Goal: Information Seeking & Learning: Learn about a topic

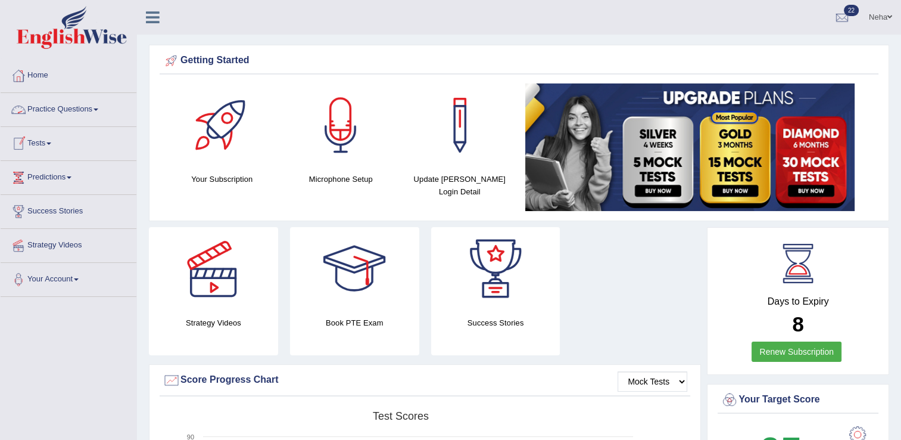
click at [71, 106] on link "Practice Questions" at bounding box center [69, 108] width 136 height 30
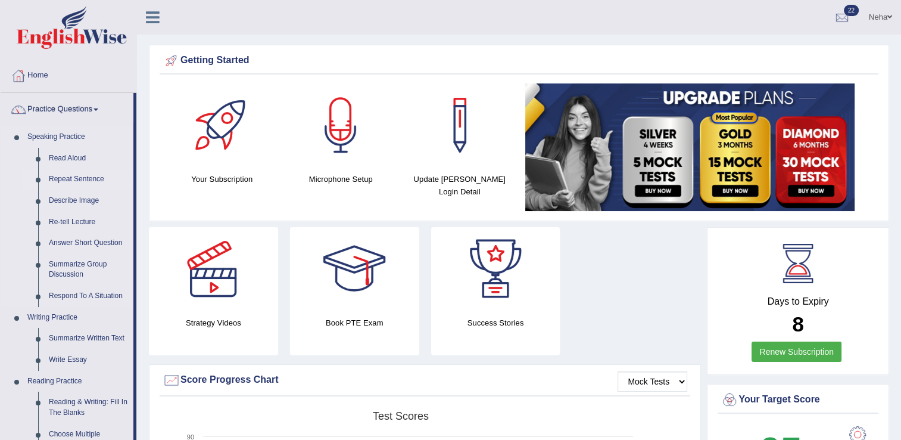
click at [95, 172] on link "Repeat Sentence" at bounding box center [88, 179] width 90 height 21
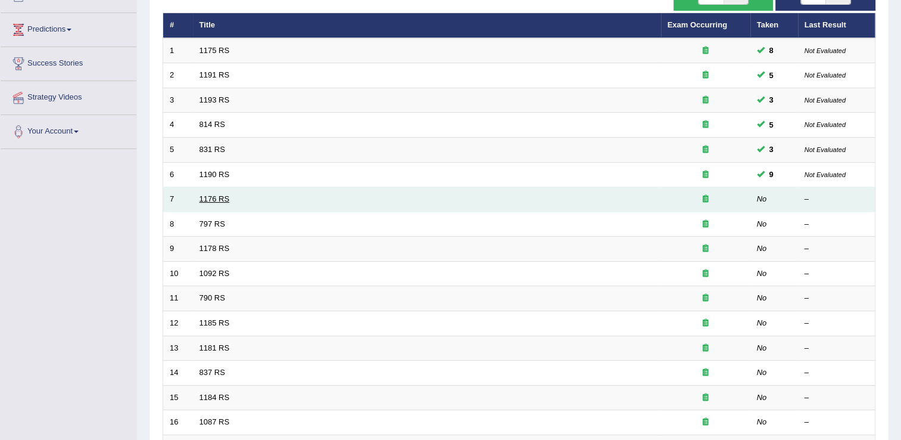
click at [200, 199] on link "1176 RS" at bounding box center [215, 198] width 30 height 9
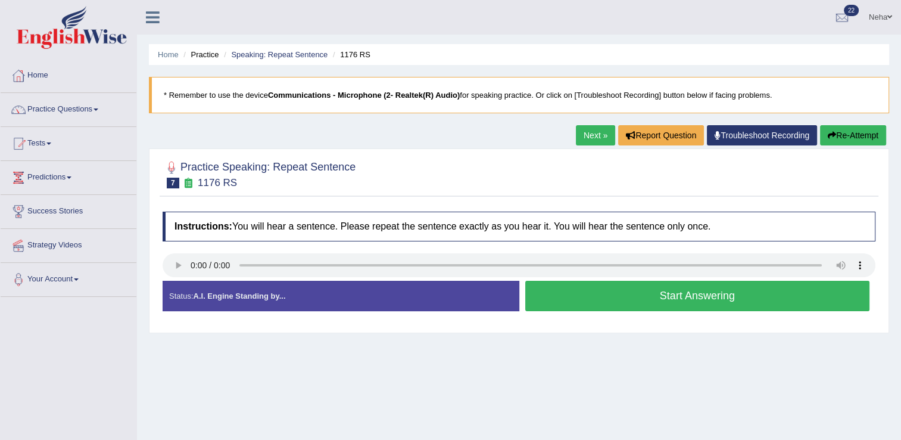
click at [633, 290] on button "Start Answering" at bounding box center [697, 296] width 345 height 30
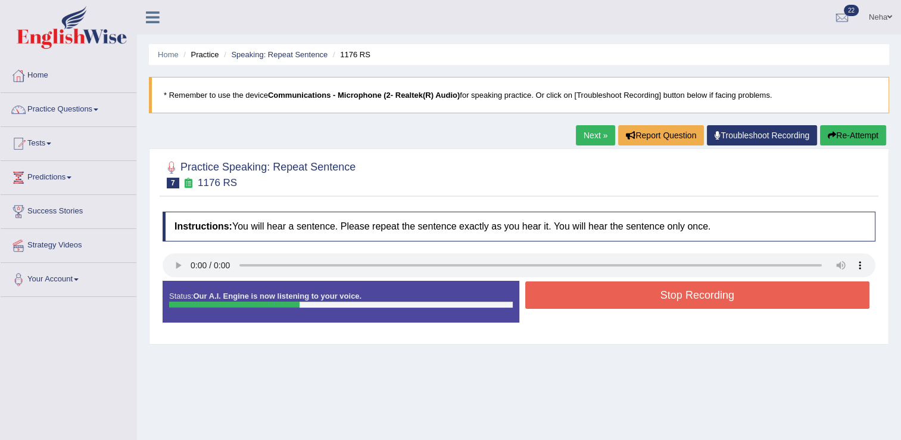
click at [633, 290] on button "Stop Recording" at bounding box center [697, 294] width 345 height 27
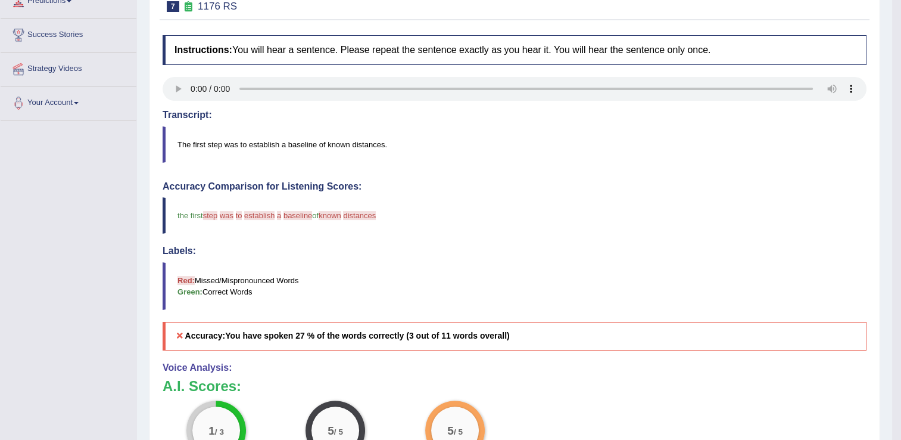
scroll to position [147, 0]
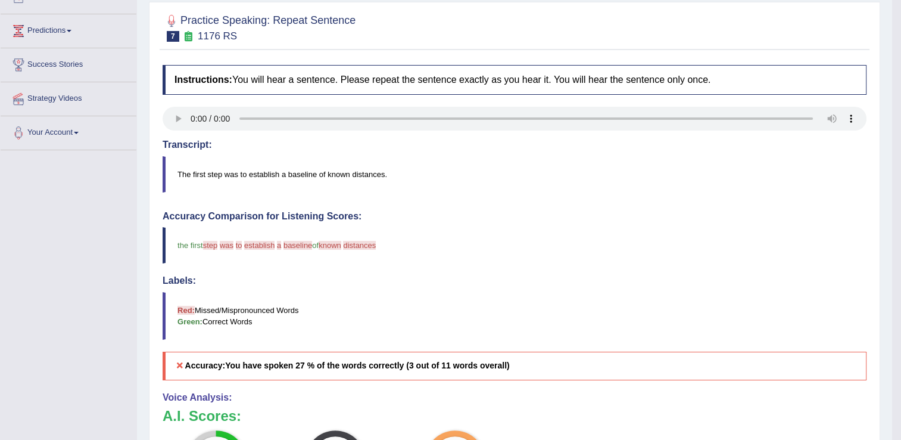
click at [575, 301] on blockquote "Red: Missed/Mispronounced Words Green: Correct Words" at bounding box center [515, 316] width 704 height 48
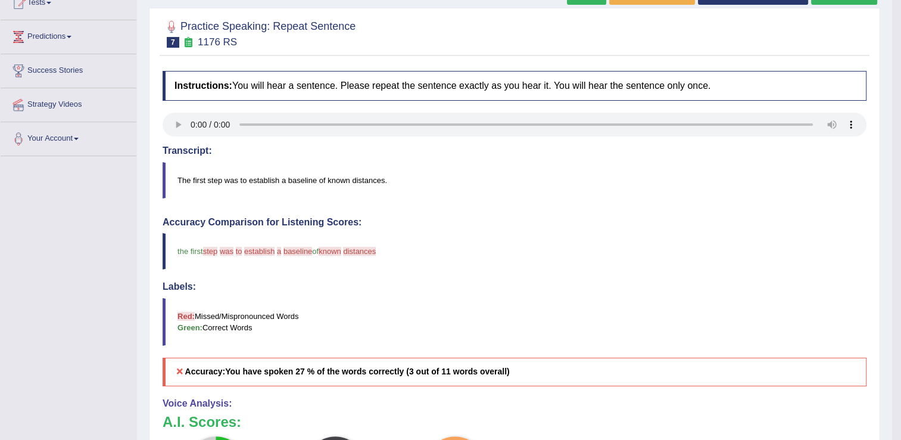
scroll to position [66, 0]
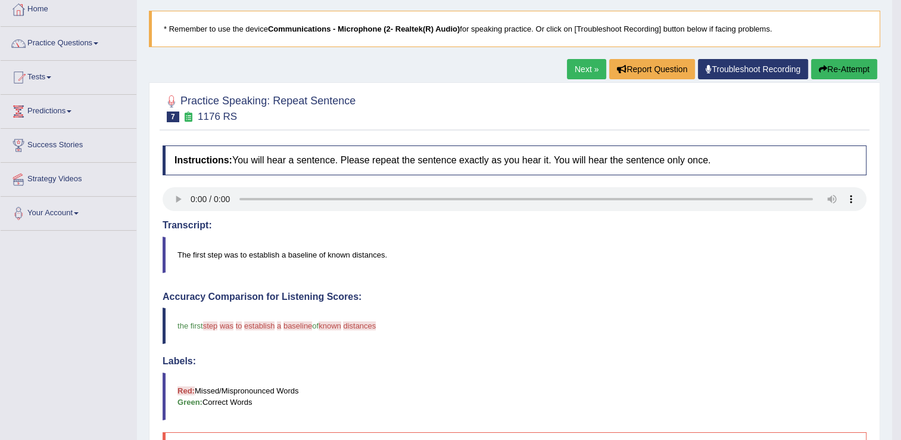
click at [584, 73] on link "Next »" at bounding box center [586, 69] width 39 height 20
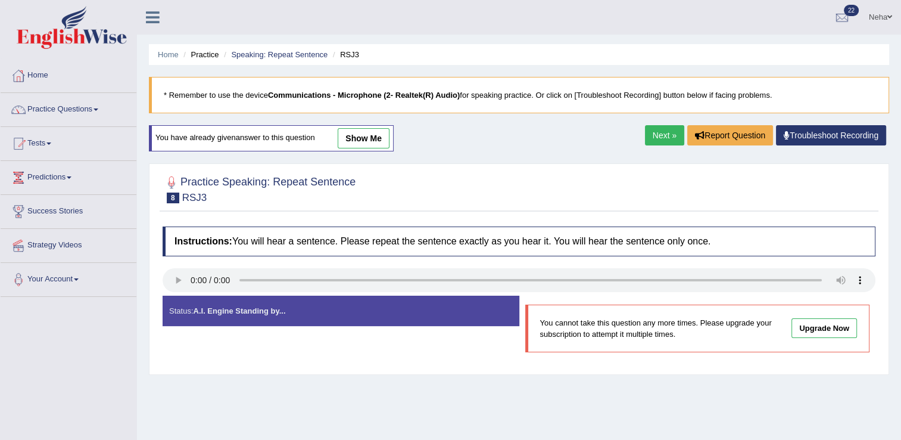
click at [662, 133] on link "Next »" at bounding box center [664, 135] width 39 height 20
click at [660, 138] on link "Next »" at bounding box center [664, 135] width 39 height 20
click at [670, 130] on link "Next »" at bounding box center [664, 135] width 39 height 20
click at [662, 130] on link "Next »" at bounding box center [664, 135] width 39 height 20
click at [665, 133] on link "Next »" at bounding box center [664, 135] width 39 height 20
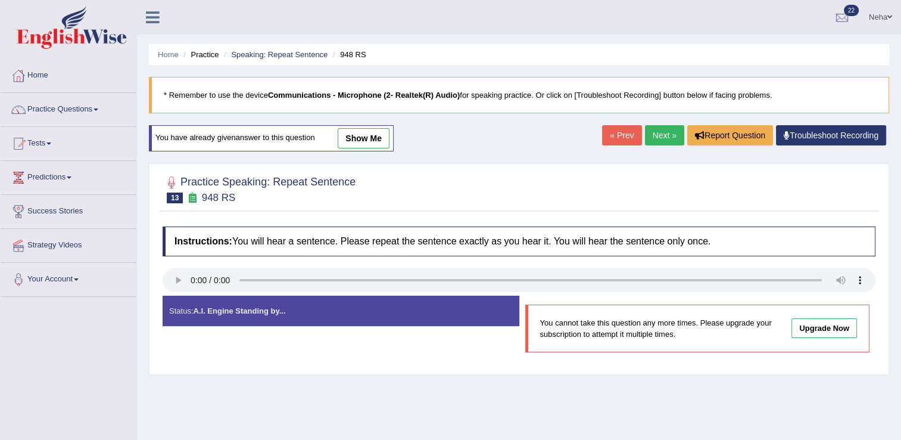
click at [665, 137] on link "Next »" at bounding box center [664, 135] width 39 height 20
click at [666, 139] on link "Next »" at bounding box center [664, 135] width 39 height 20
click at [669, 135] on link "Next »" at bounding box center [664, 135] width 39 height 20
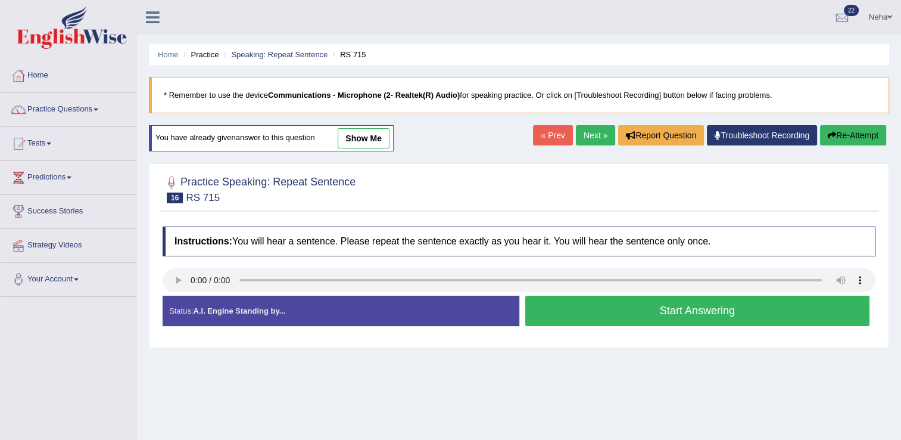
click at [577, 313] on button "Start Answering" at bounding box center [697, 310] width 345 height 30
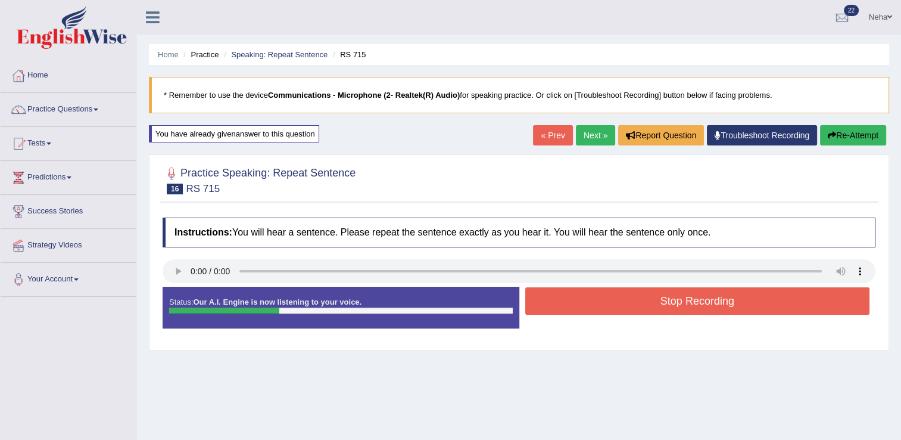
click at [588, 295] on button "Stop Recording" at bounding box center [697, 300] width 345 height 27
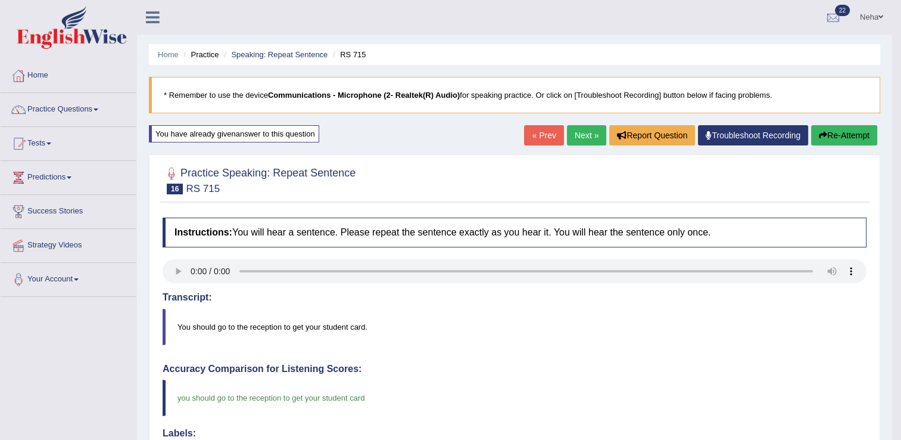
click at [587, 127] on link "Next »" at bounding box center [586, 135] width 39 height 20
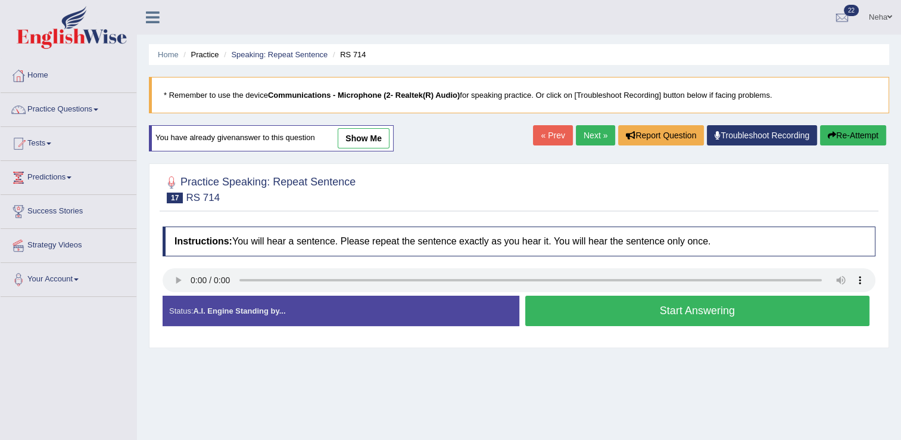
click at [584, 306] on button "Start Answering" at bounding box center [697, 310] width 345 height 30
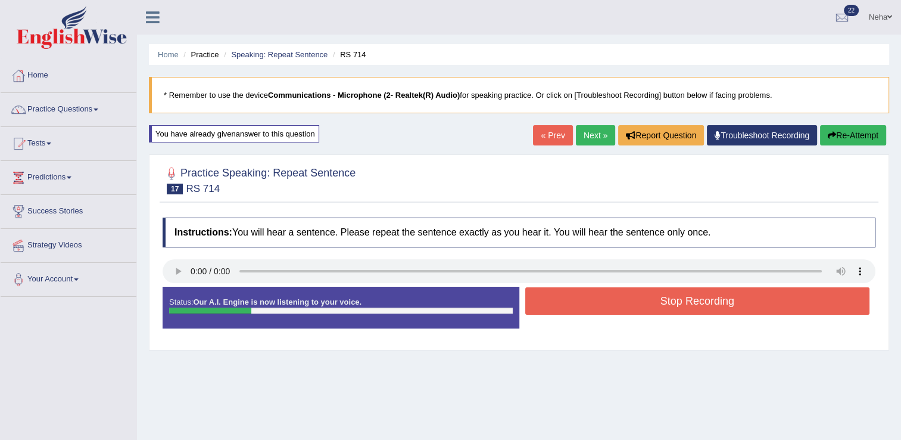
click at [584, 306] on button "Stop Recording" at bounding box center [697, 300] width 345 height 27
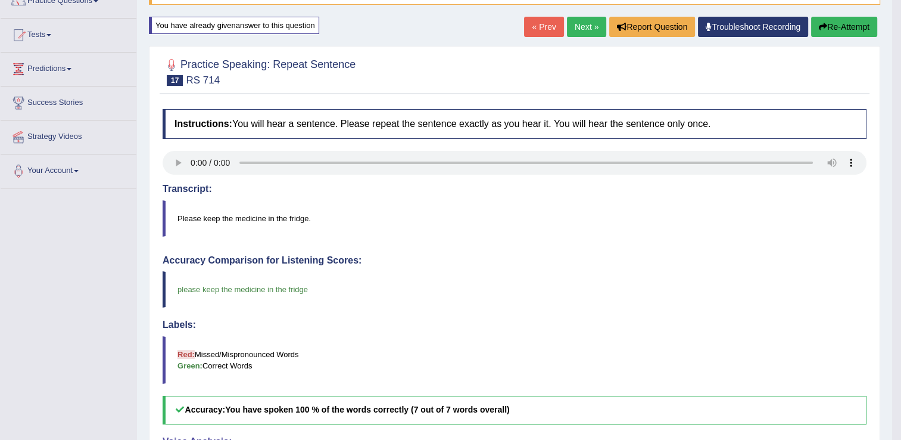
scroll to position [108, 0]
click at [581, 31] on link "Next »" at bounding box center [586, 27] width 39 height 20
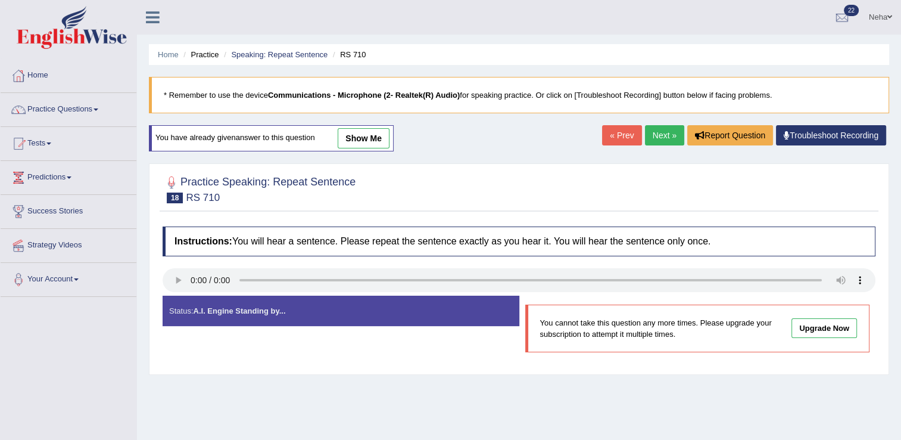
click at [625, 134] on link "« Prev" at bounding box center [621, 135] width 39 height 20
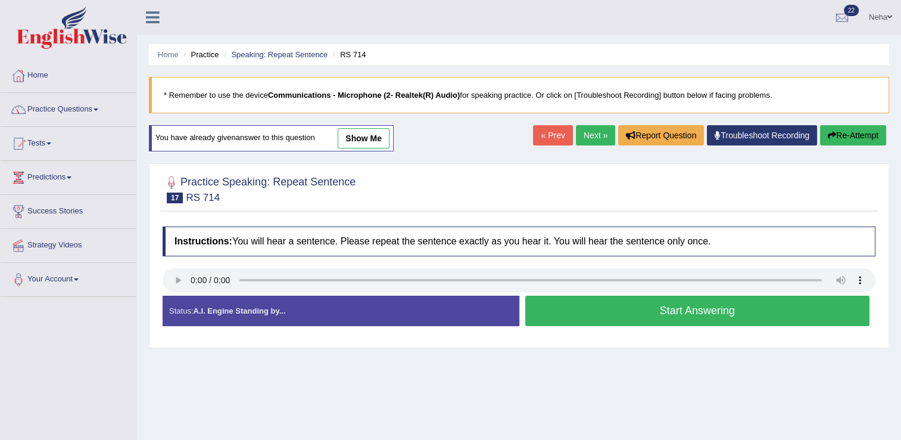
click at [561, 307] on button "Start Answering" at bounding box center [697, 310] width 345 height 30
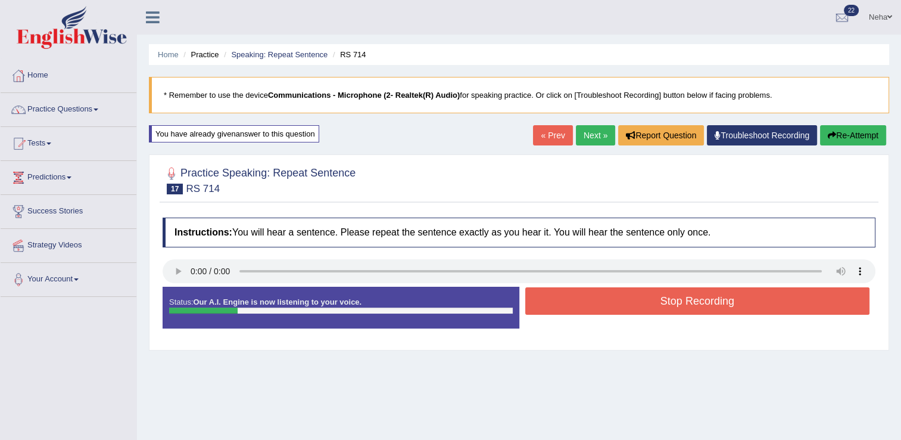
click at [561, 307] on button "Stop Recording" at bounding box center [697, 300] width 345 height 27
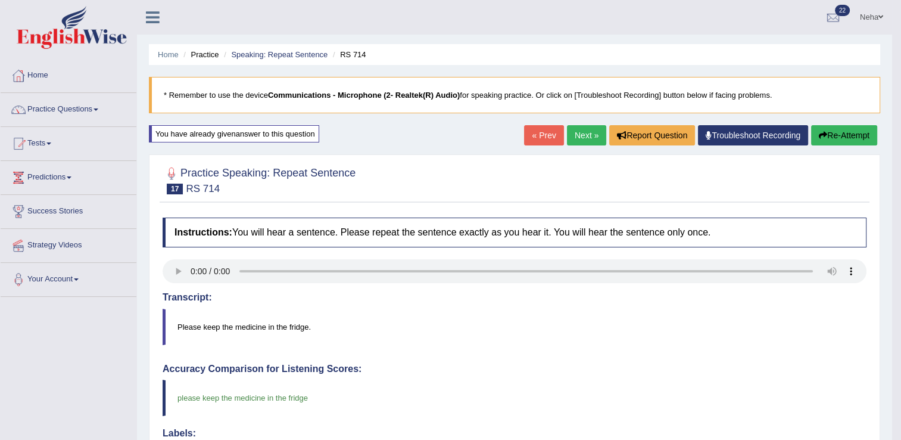
click at [583, 129] on link "Next »" at bounding box center [586, 135] width 39 height 20
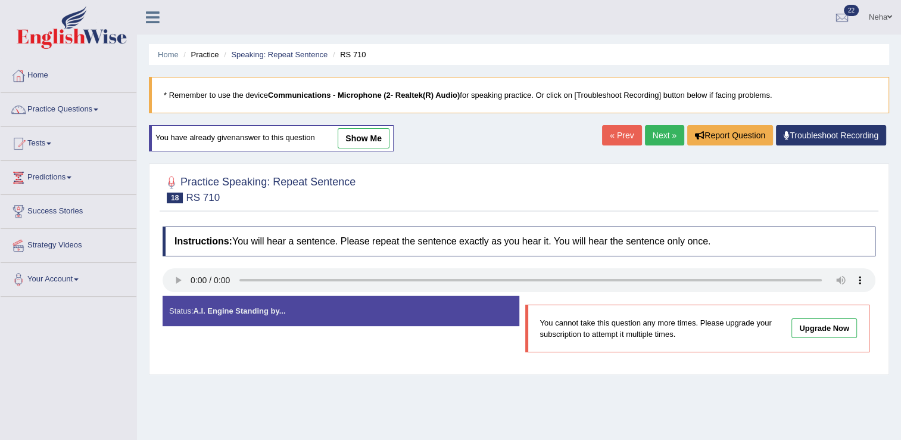
click at [666, 132] on link "Next »" at bounding box center [664, 135] width 39 height 20
click at [662, 137] on link "Next »" at bounding box center [664, 135] width 39 height 20
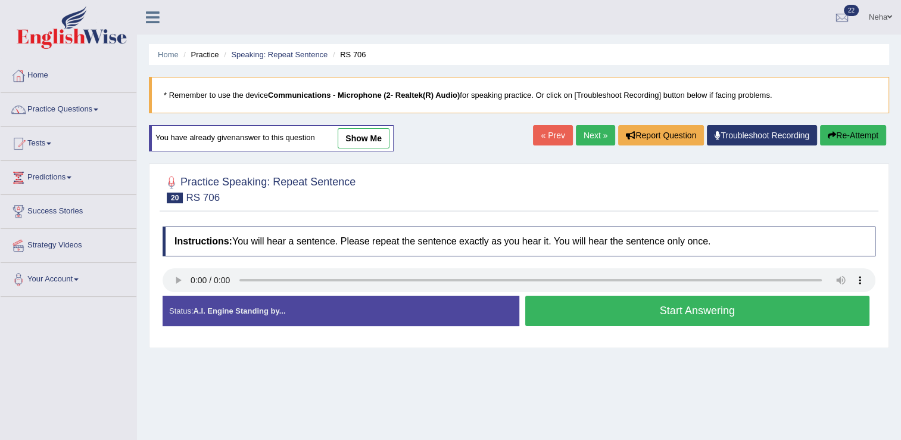
click at [603, 307] on button "Start Answering" at bounding box center [697, 310] width 345 height 30
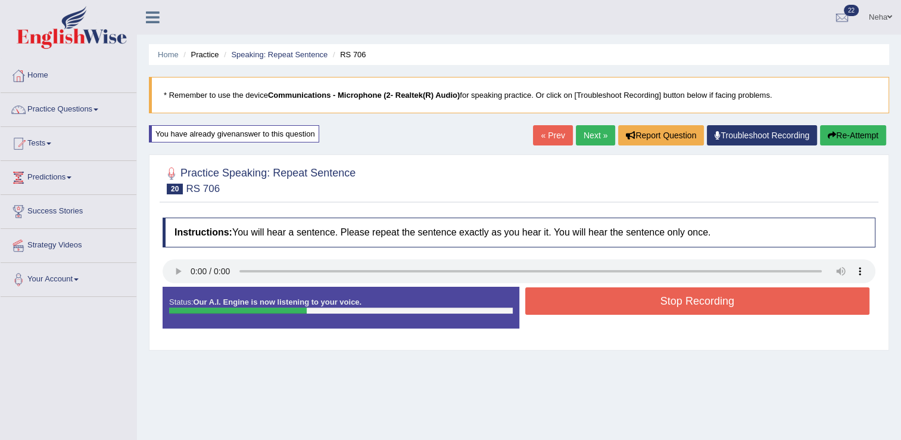
click at [603, 307] on button "Stop Recording" at bounding box center [697, 300] width 345 height 27
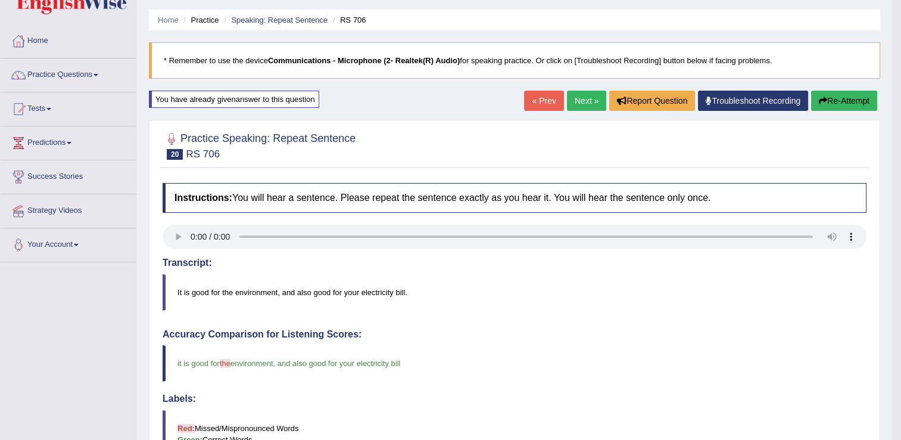
scroll to position [33, 0]
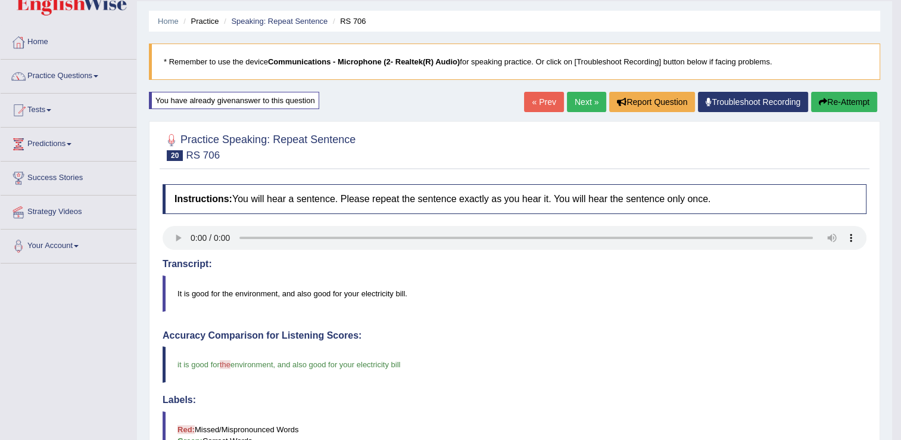
click at [641, 351] on blockquote "it is good for the your environment , and also good for your electricity bill .…" at bounding box center [515, 364] width 704 height 36
click at [590, 94] on link "Next »" at bounding box center [586, 102] width 39 height 20
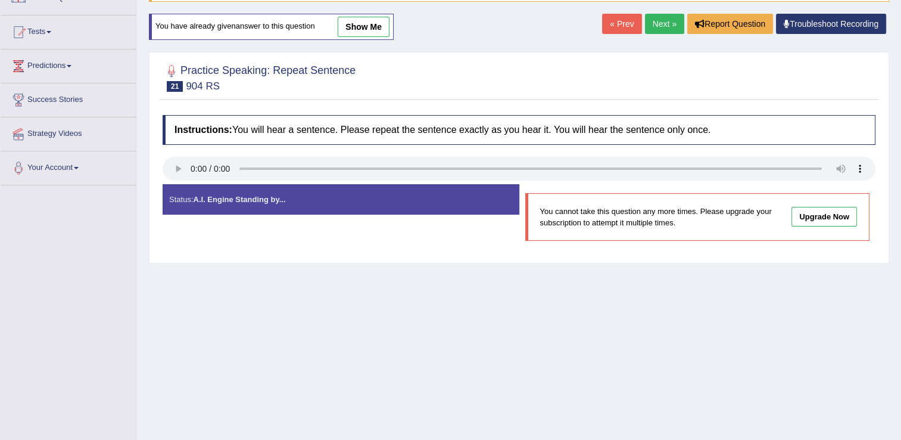
scroll to position [112, 0]
click at [666, 20] on link "Next »" at bounding box center [664, 23] width 39 height 20
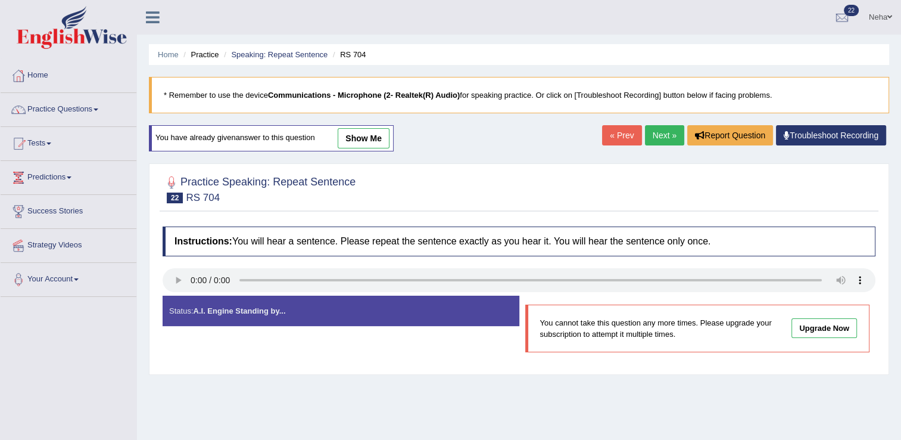
click at [667, 132] on link "Next »" at bounding box center [664, 135] width 39 height 20
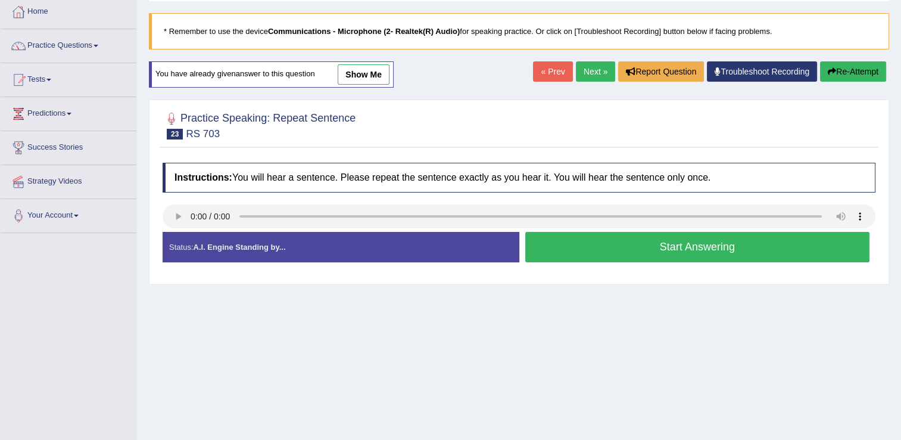
scroll to position [64, 0]
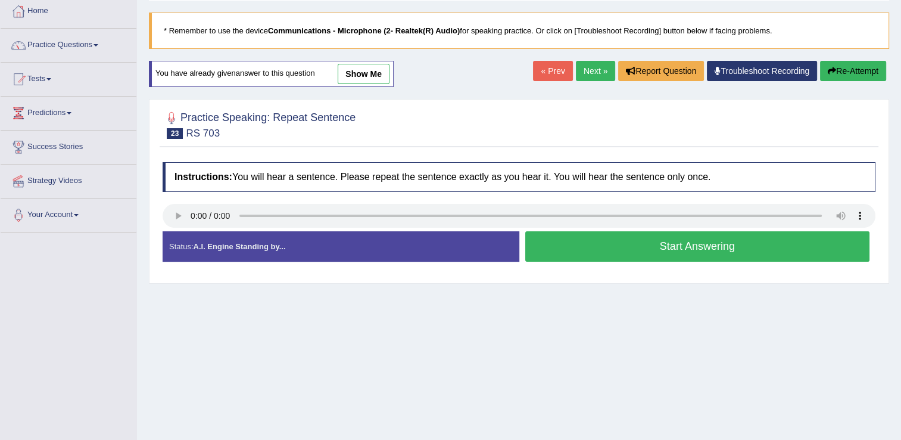
click at [572, 251] on button "Start Answering" at bounding box center [697, 246] width 345 height 30
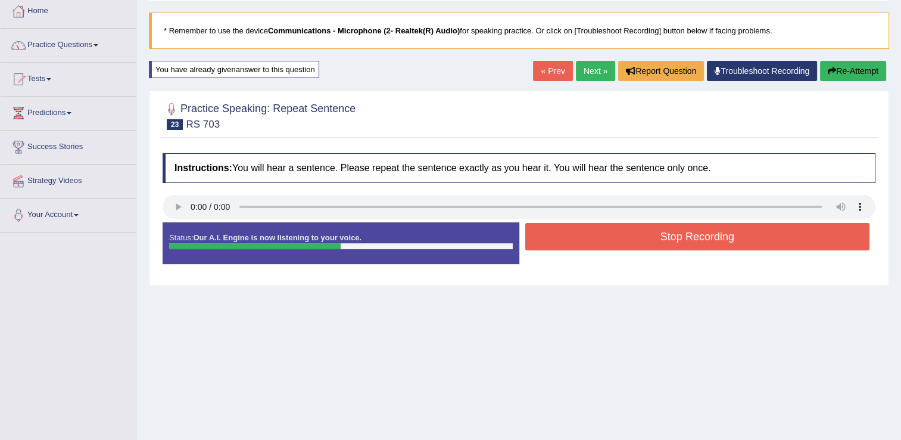
click at [602, 242] on button "Stop Recording" at bounding box center [697, 236] width 345 height 27
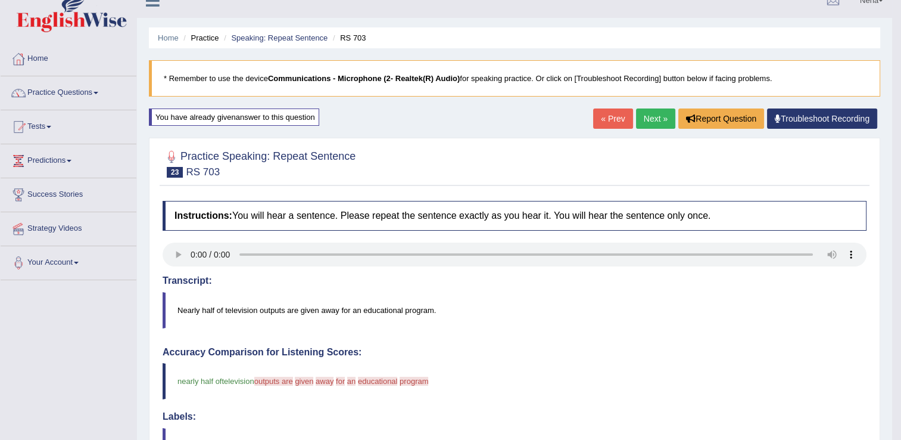
scroll to position [16, 0]
click at [652, 123] on link "Next »" at bounding box center [655, 119] width 39 height 20
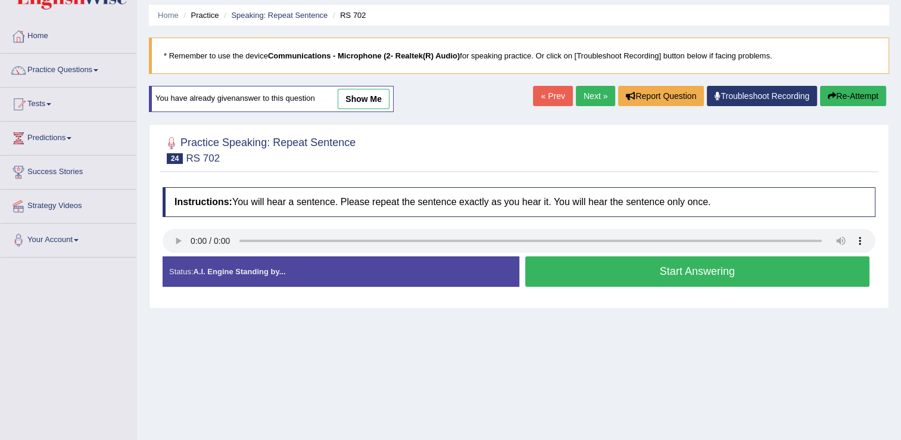
scroll to position [40, 0]
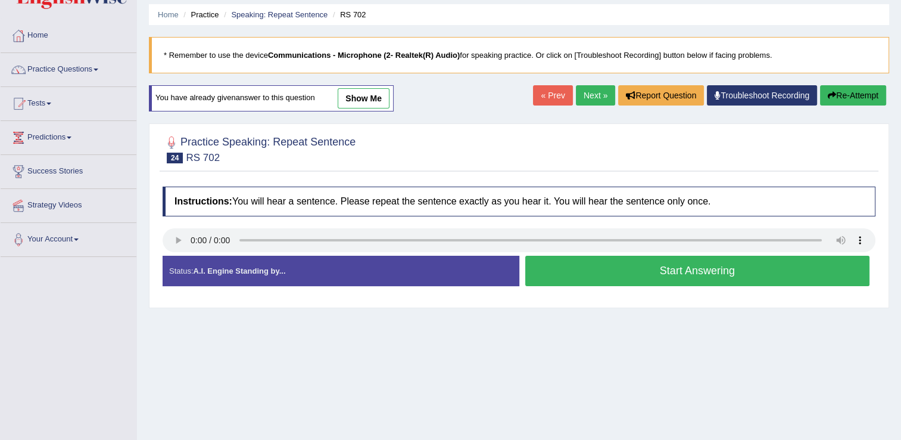
click at [563, 269] on button "Start Answering" at bounding box center [697, 271] width 345 height 30
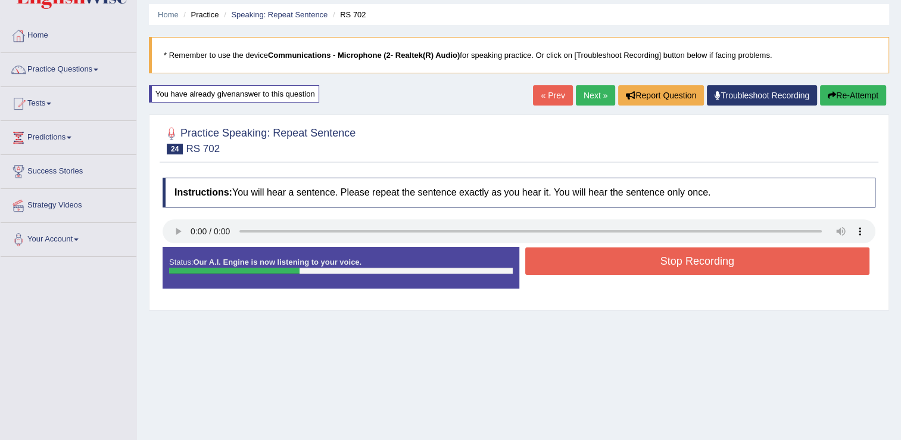
click at [576, 262] on button "Stop Recording" at bounding box center [697, 260] width 345 height 27
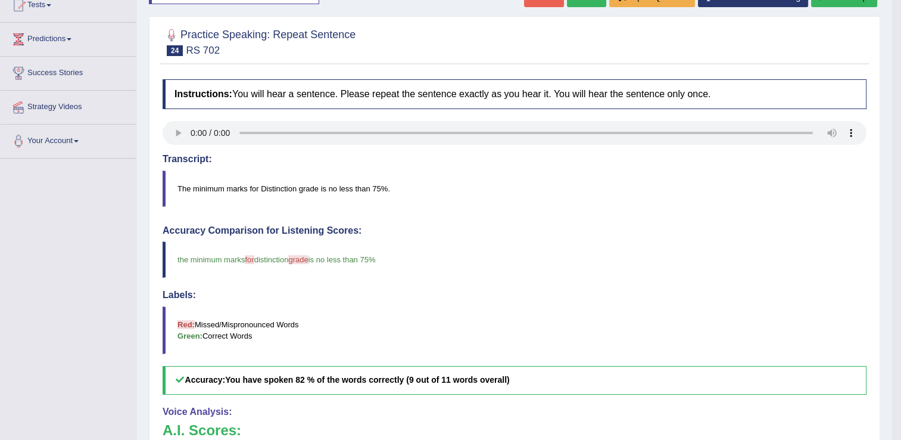
scroll to position [52, 0]
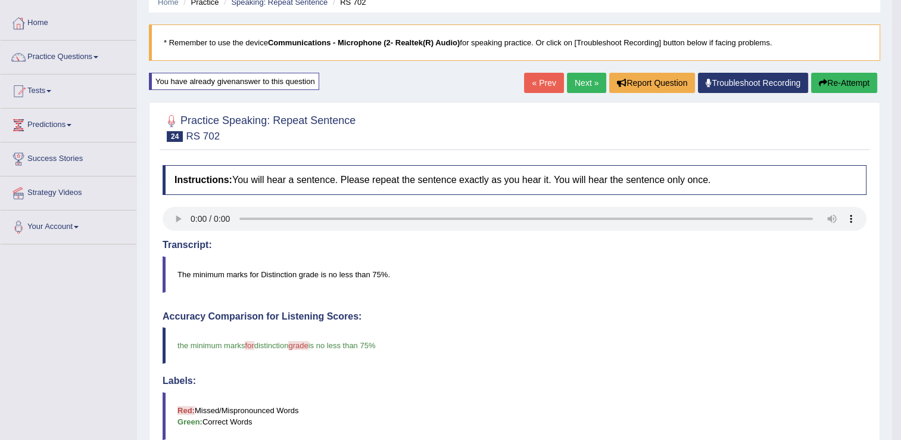
click at [824, 86] on icon "button" at bounding box center [823, 83] width 8 height 8
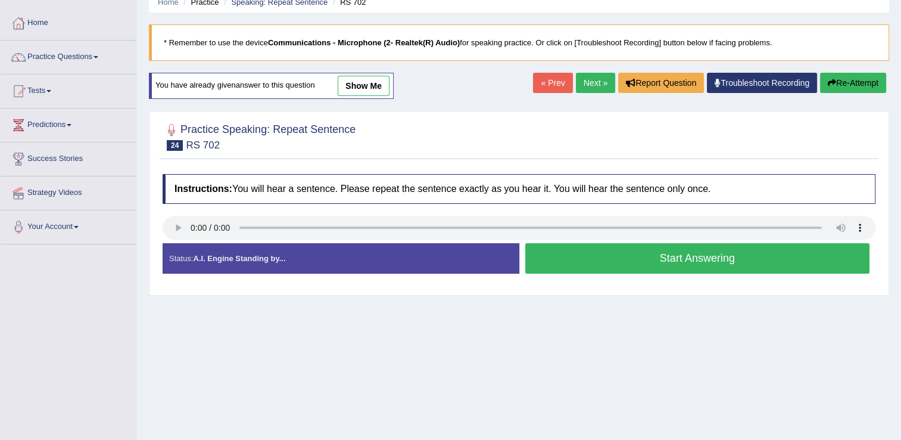
click at [628, 249] on button "Start Answering" at bounding box center [697, 258] width 345 height 30
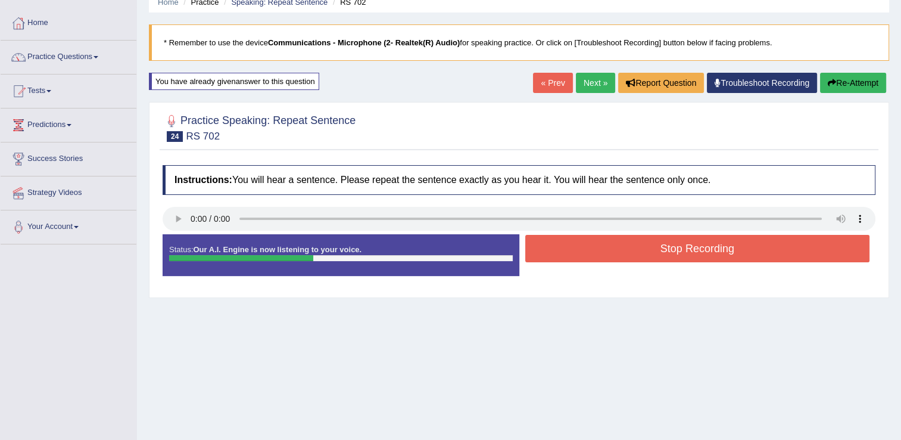
click at [628, 249] on button "Stop Recording" at bounding box center [697, 248] width 345 height 27
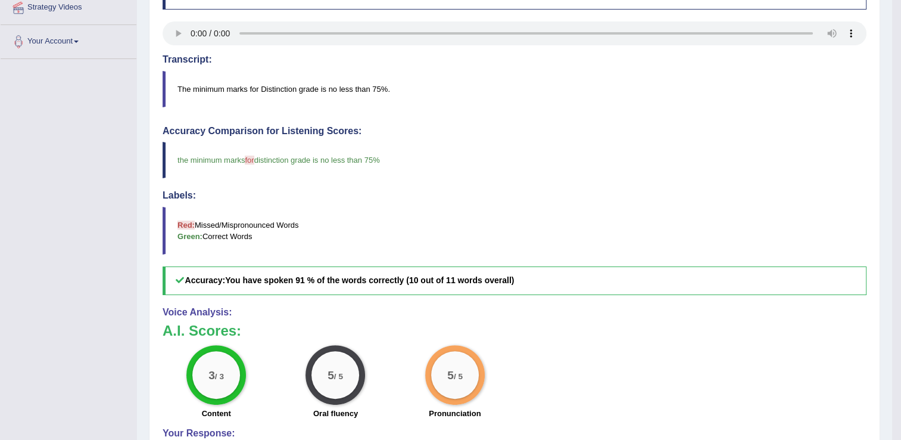
scroll to position [14, 0]
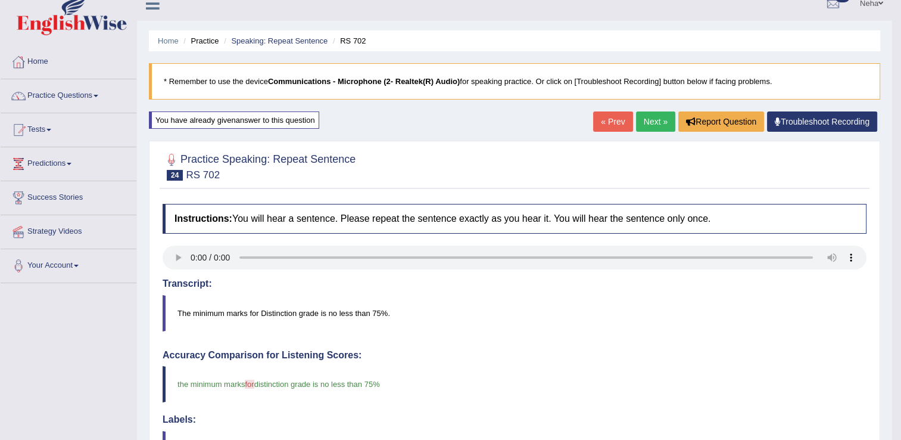
click at [660, 124] on link "Next »" at bounding box center [655, 121] width 39 height 20
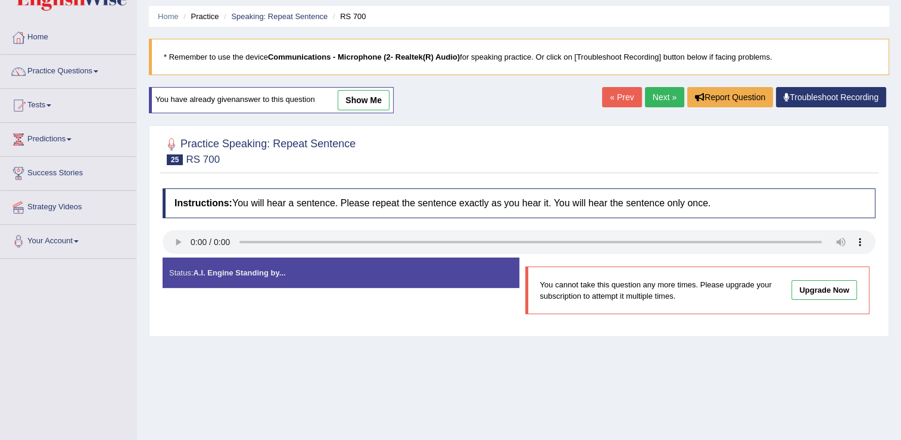
scroll to position [41, 0]
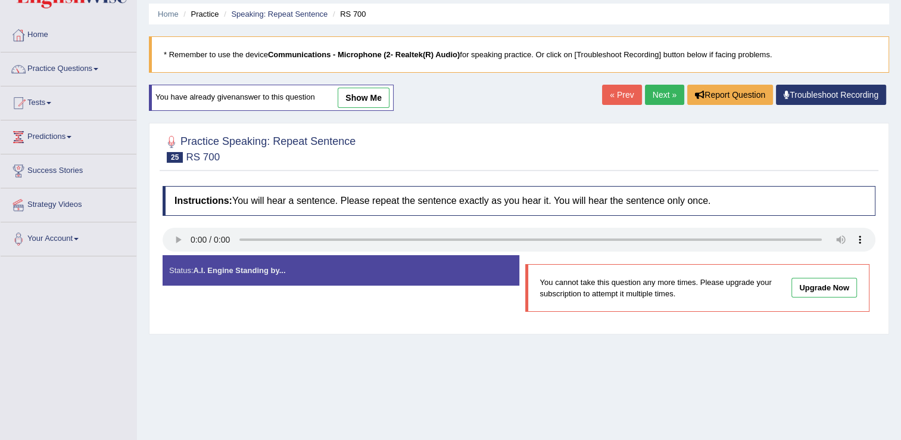
click at [659, 94] on link "Next »" at bounding box center [664, 95] width 39 height 20
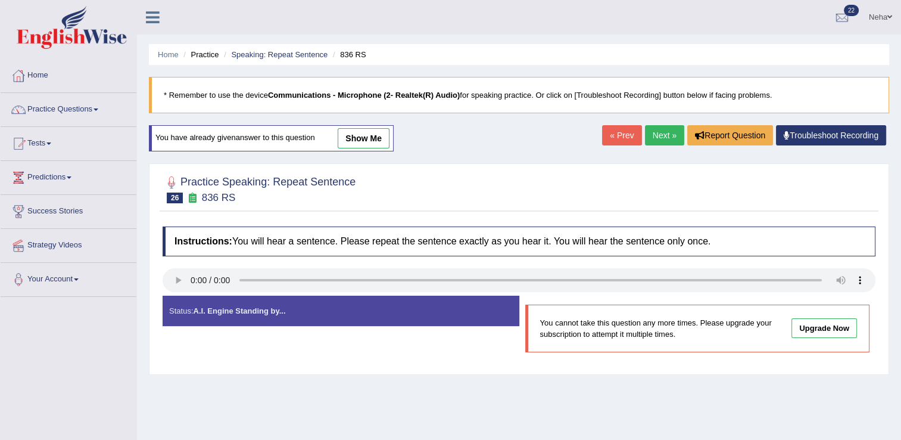
click at [650, 133] on link "Next »" at bounding box center [664, 135] width 39 height 20
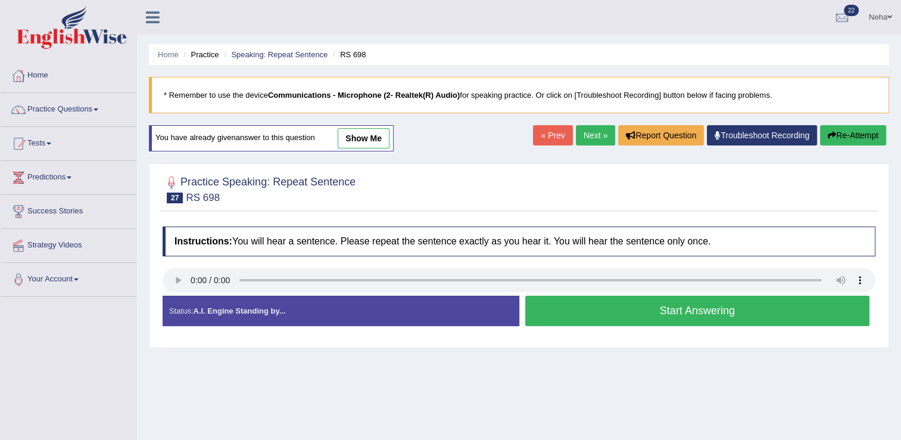
click at [553, 304] on button "Start Answering" at bounding box center [697, 310] width 345 height 30
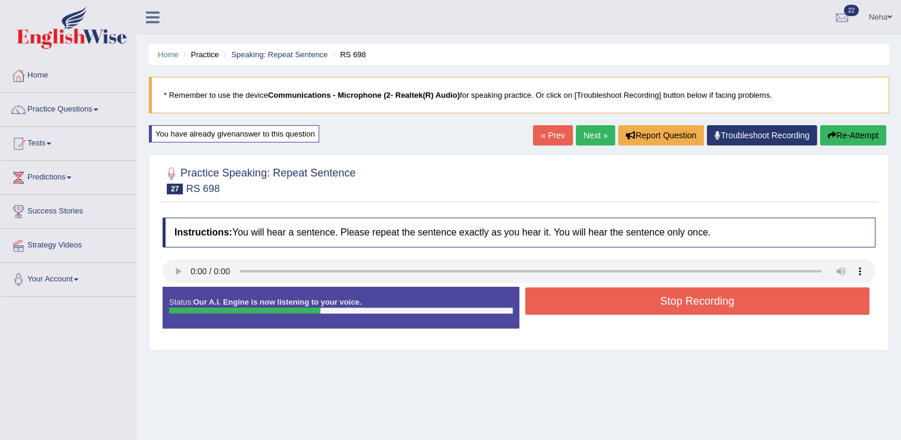
click at [553, 304] on button "Stop Recording" at bounding box center [697, 300] width 345 height 27
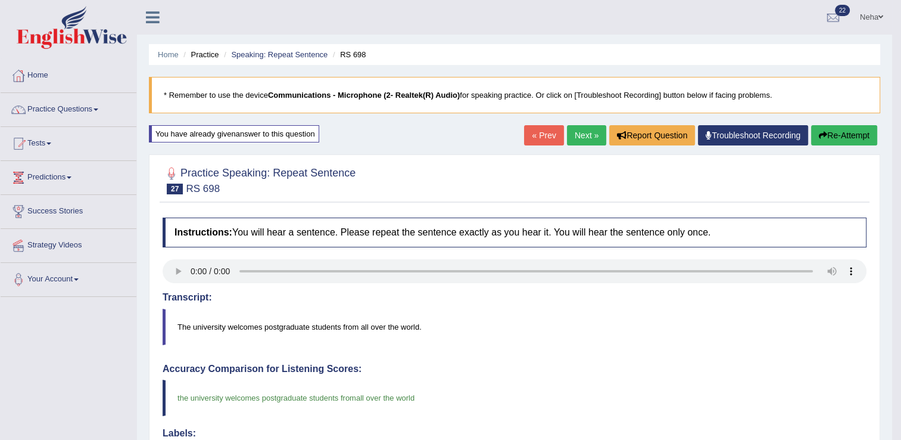
click at [583, 135] on link "Next »" at bounding box center [586, 135] width 39 height 20
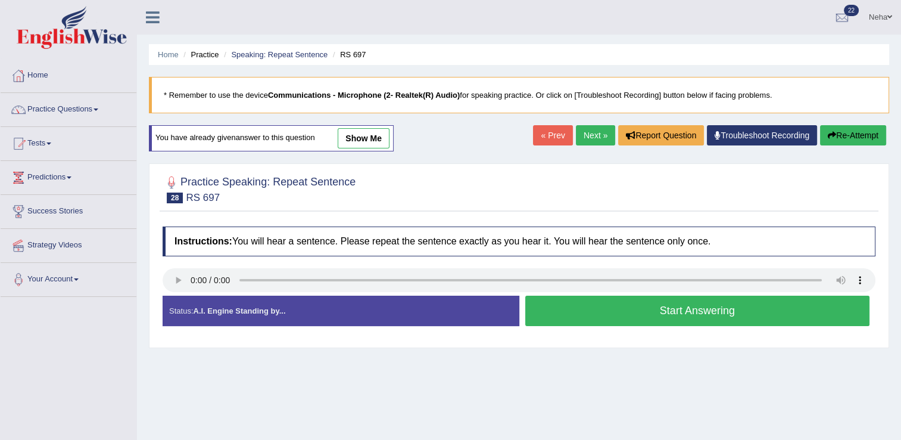
click at [596, 310] on button "Start Answering" at bounding box center [697, 310] width 345 height 30
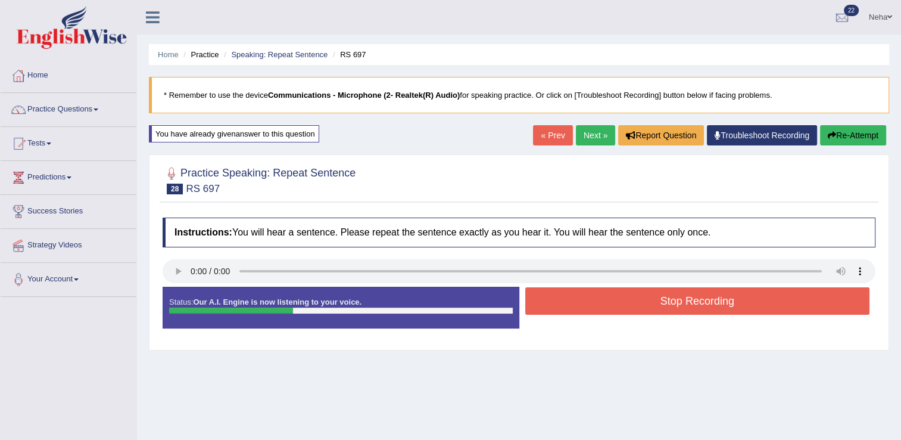
click at [594, 300] on button "Stop Recording" at bounding box center [697, 300] width 345 height 27
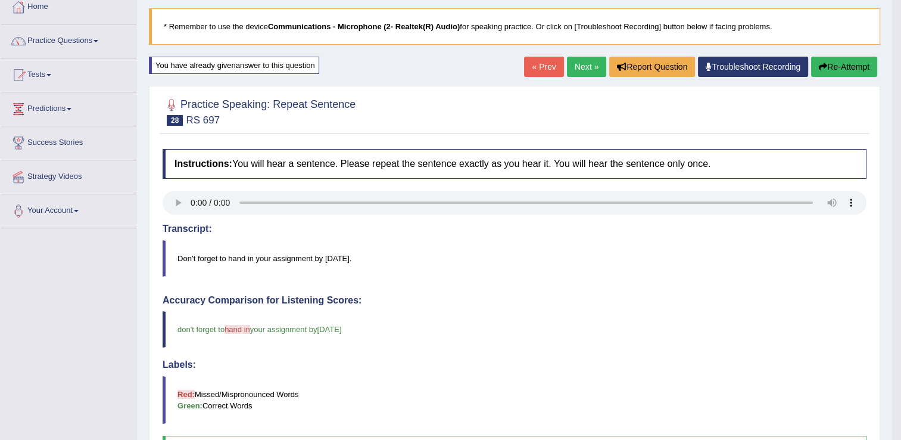
scroll to position [67, 0]
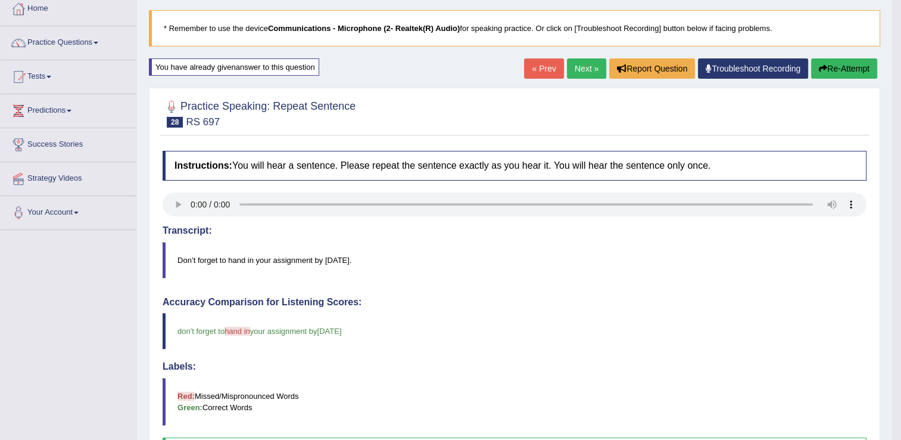
click at [831, 71] on button "Re-Attempt" at bounding box center [844, 68] width 66 height 20
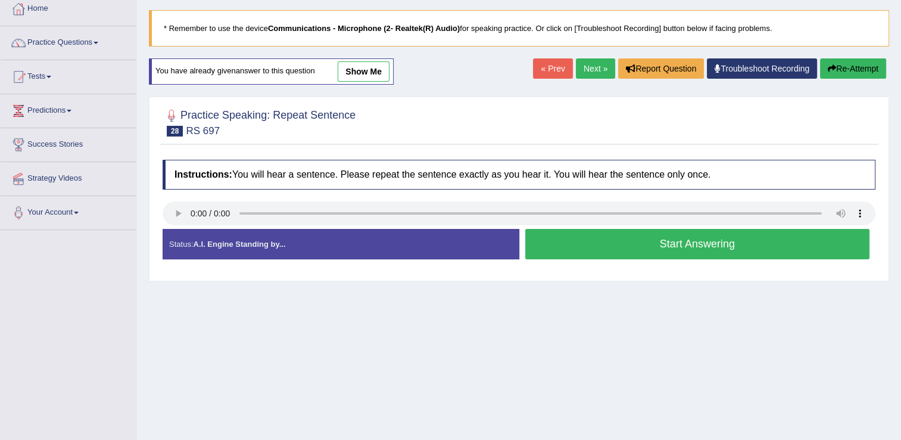
click at [608, 244] on button "Start Answering" at bounding box center [697, 244] width 345 height 30
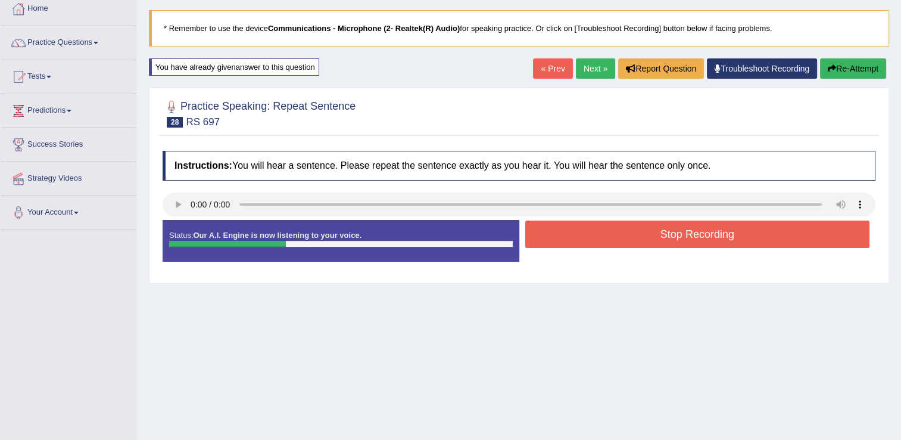
click at [608, 244] on button "Stop Recording" at bounding box center [697, 233] width 345 height 27
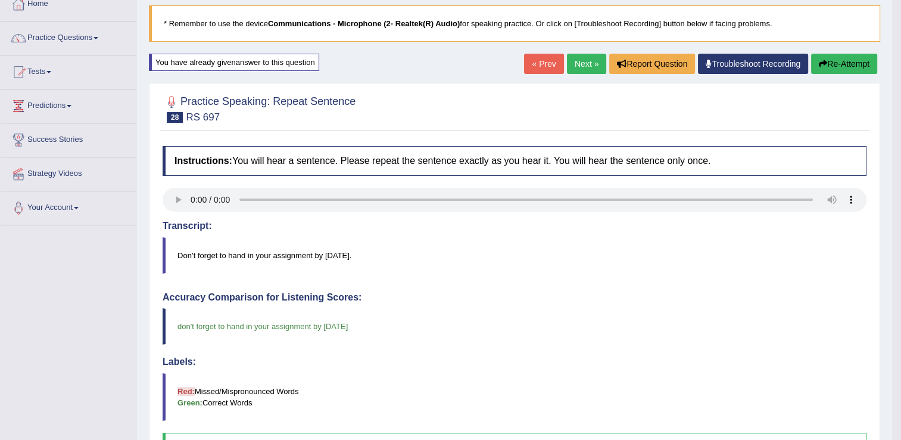
scroll to position [71, 0]
click at [584, 65] on link "Next »" at bounding box center [586, 64] width 39 height 20
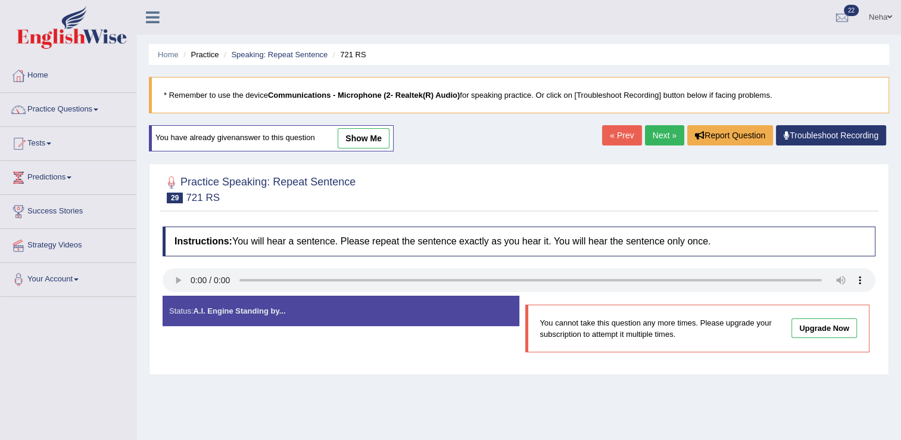
click at [664, 137] on link "Next »" at bounding box center [664, 135] width 39 height 20
